Goal: Find specific page/section: Find specific page/section

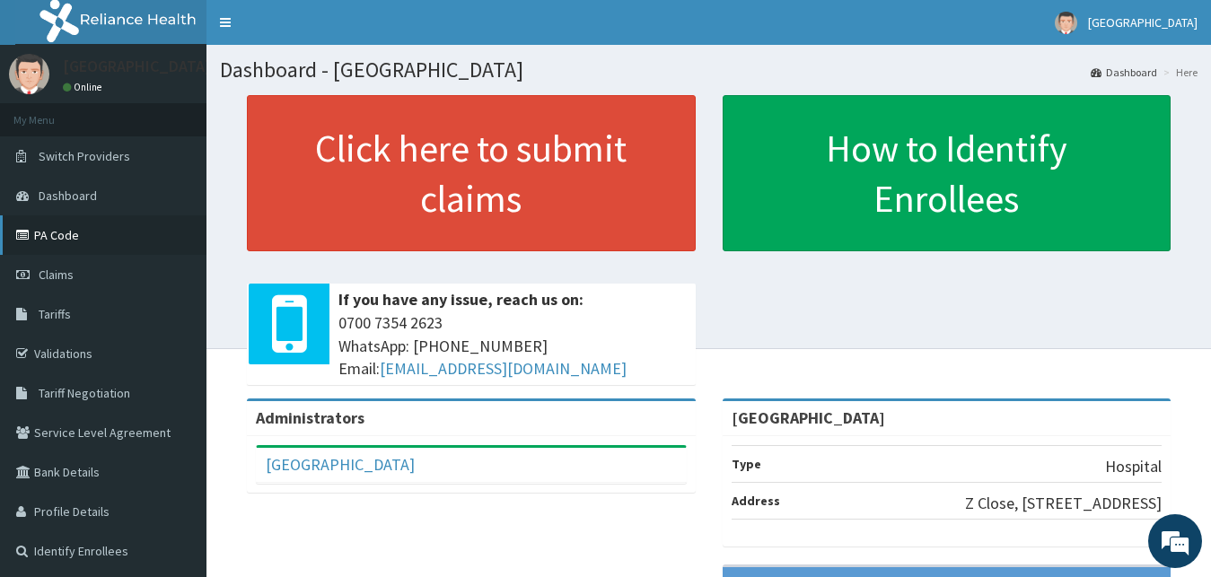
click at [91, 228] on link "PA Code" at bounding box center [103, 234] width 206 height 39
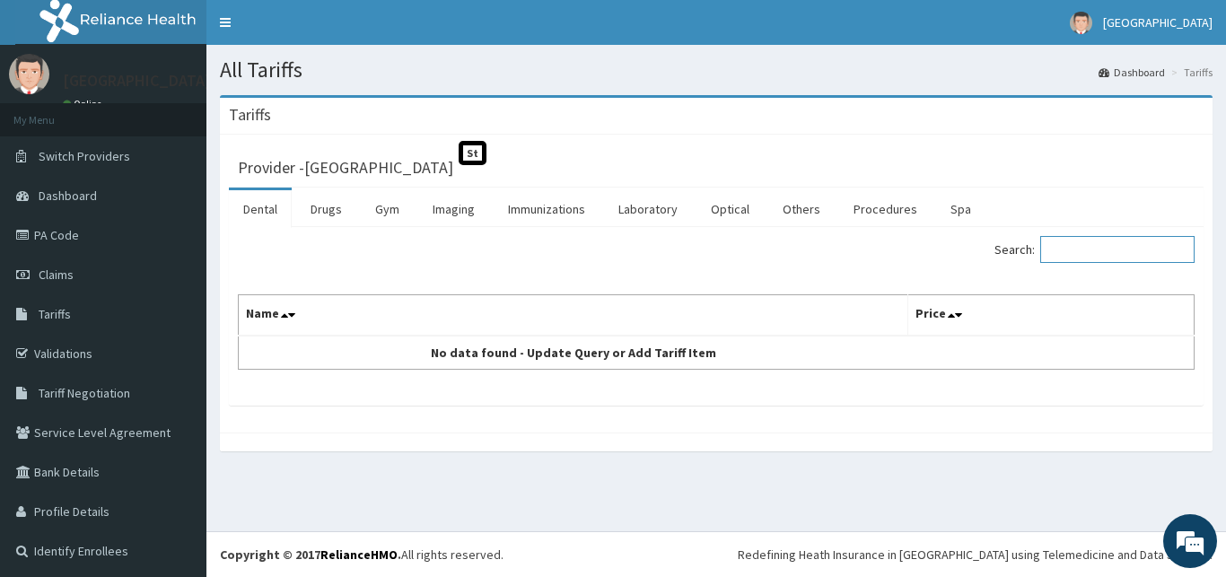
click at [1073, 249] on input "Search:" at bounding box center [1117, 249] width 154 height 27
click at [640, 210] on link "Laboratory" at bounding box center [648, 209] width 88 height 38
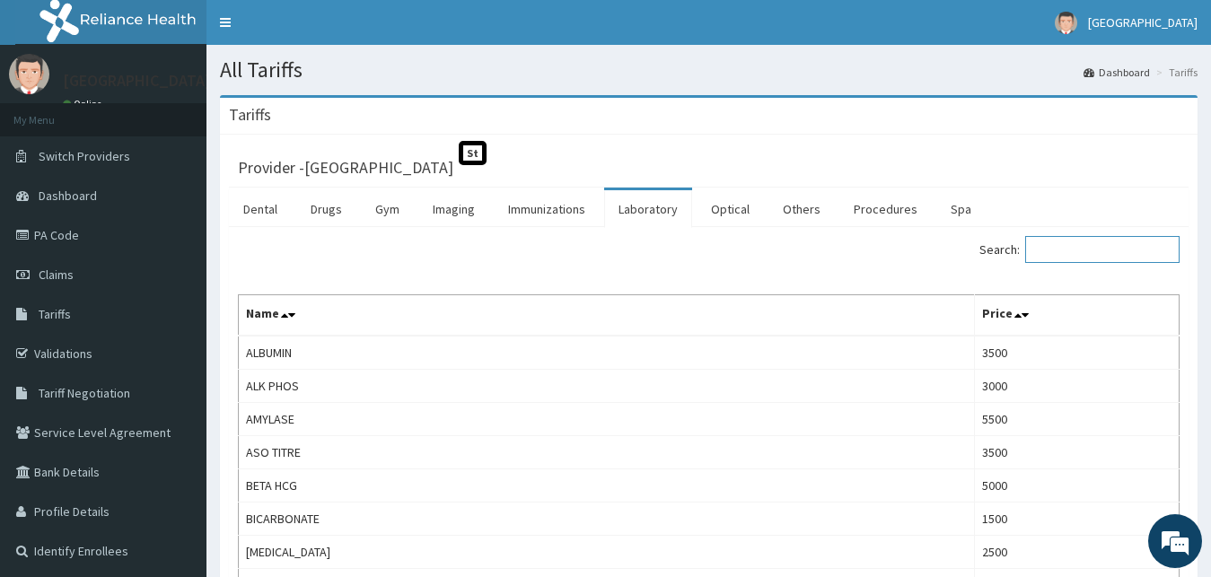
click at [1103, 248] on input "Search:" at bounding box center [1102, 249] width 154 height 27
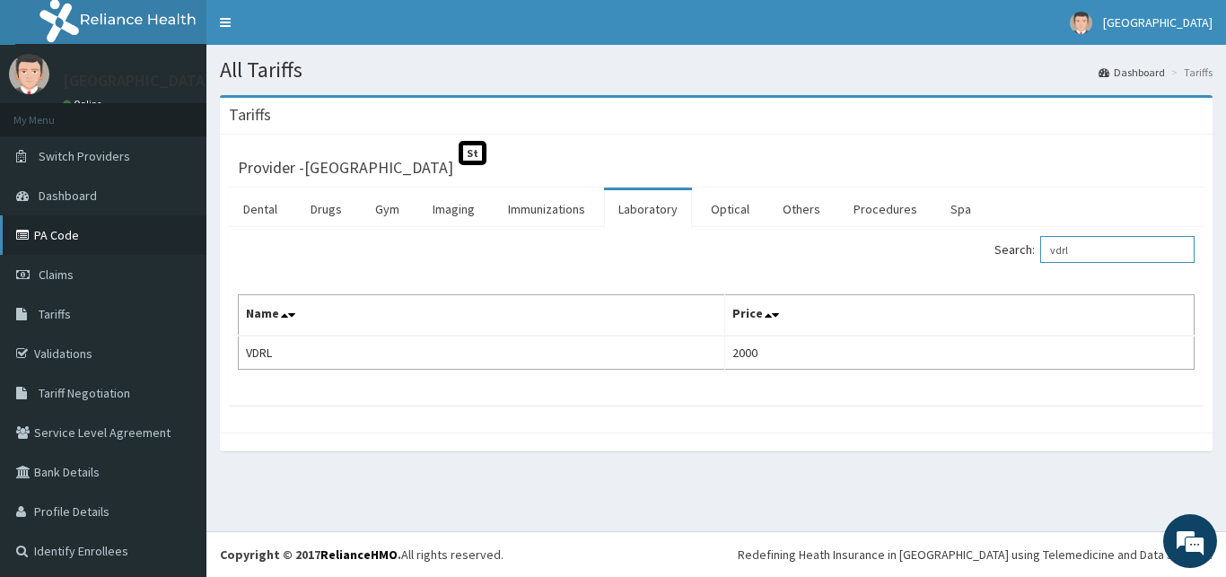
type input "vdrl"
click at [97, 231] on link "PA Code" at bounding box center [103, 234] width 206 height 39
